Goal: Use online tool/utility: Utilize a website feature to perform a specific function

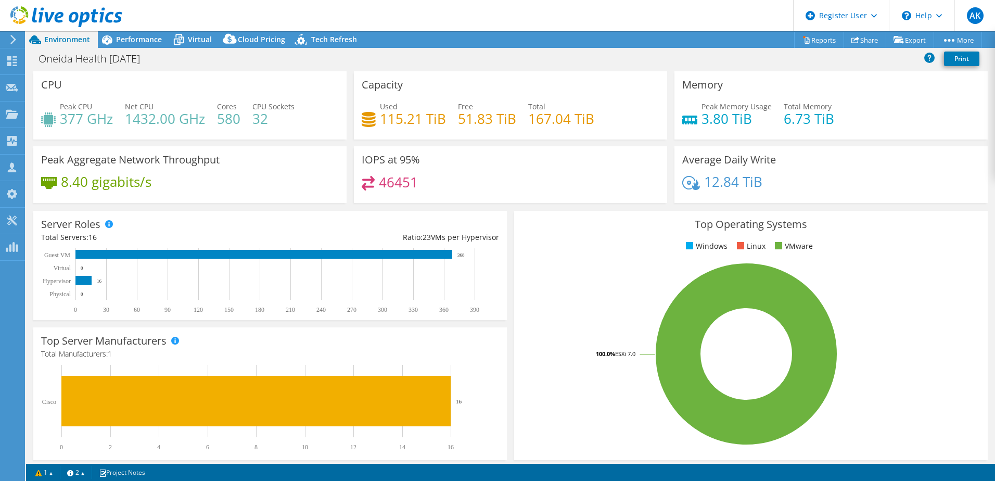
select select "USEast"
select select "USD"
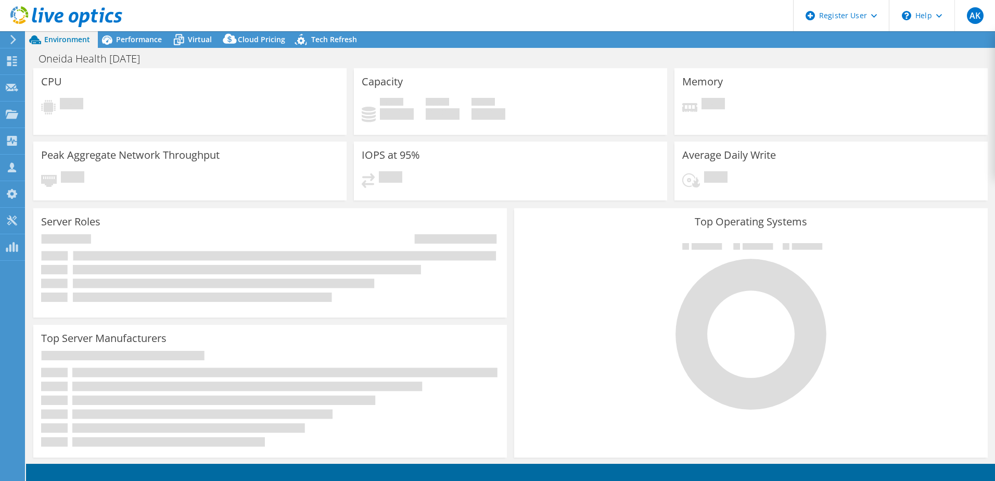
select select "USEast"
select select "USD"
